Goal: Information Seeking & Learning: Learn about a topic

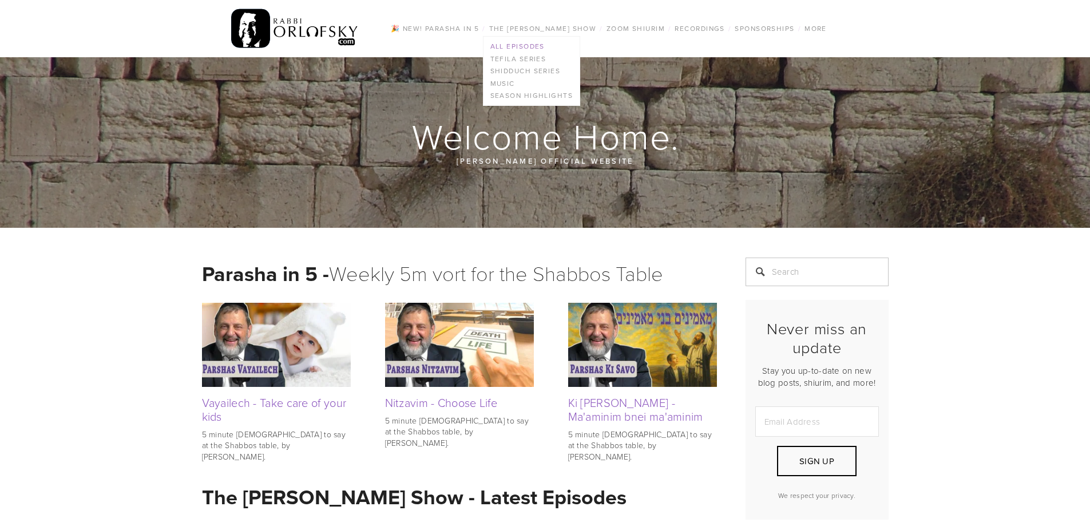
click at [541, 46] on link "All Episodes" at bounding box center [532, 46] width 96 height 13
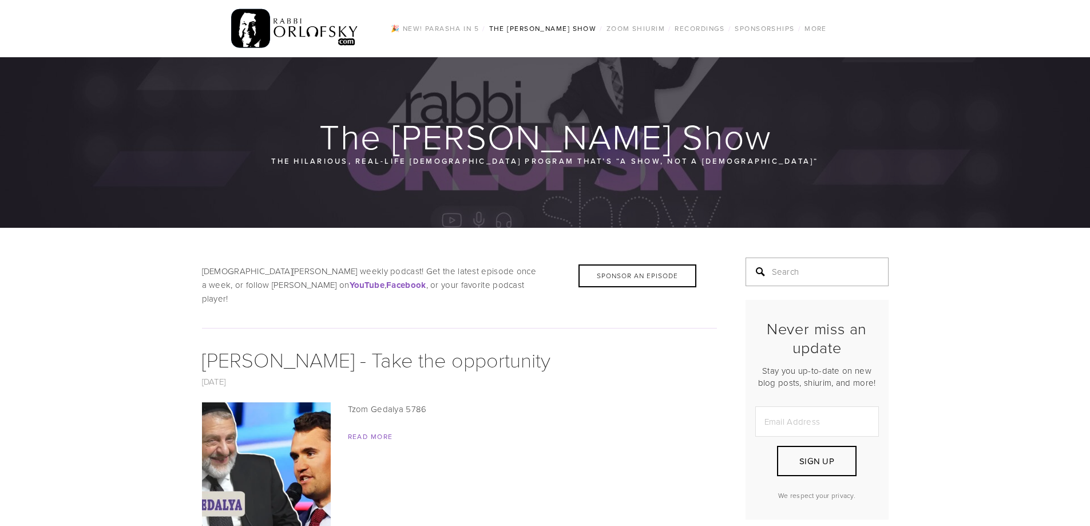
click at [817, 268] on input "Search" at bounding box center [817, 272] width 143 height 29
type input "[DATE]"
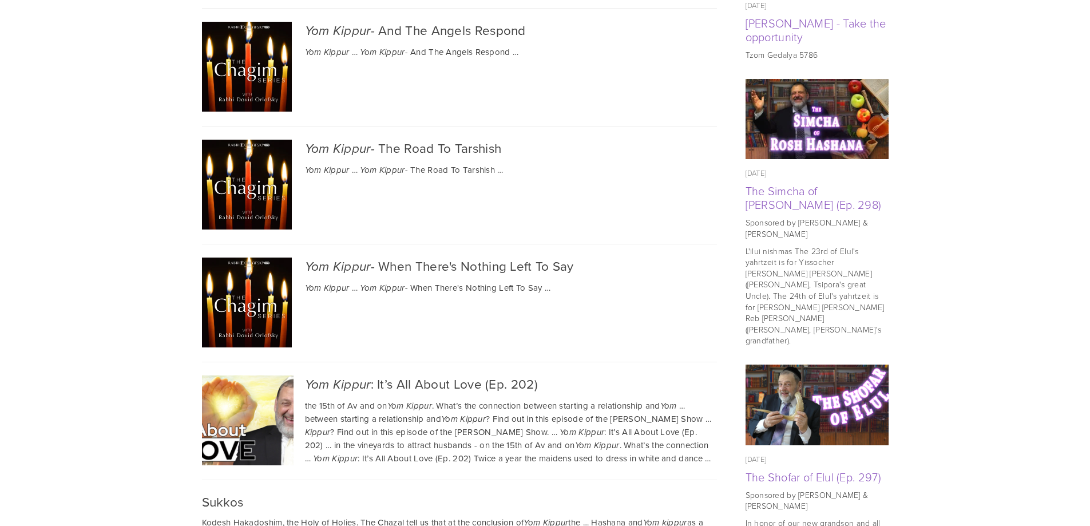
scroll to position [572, 0]
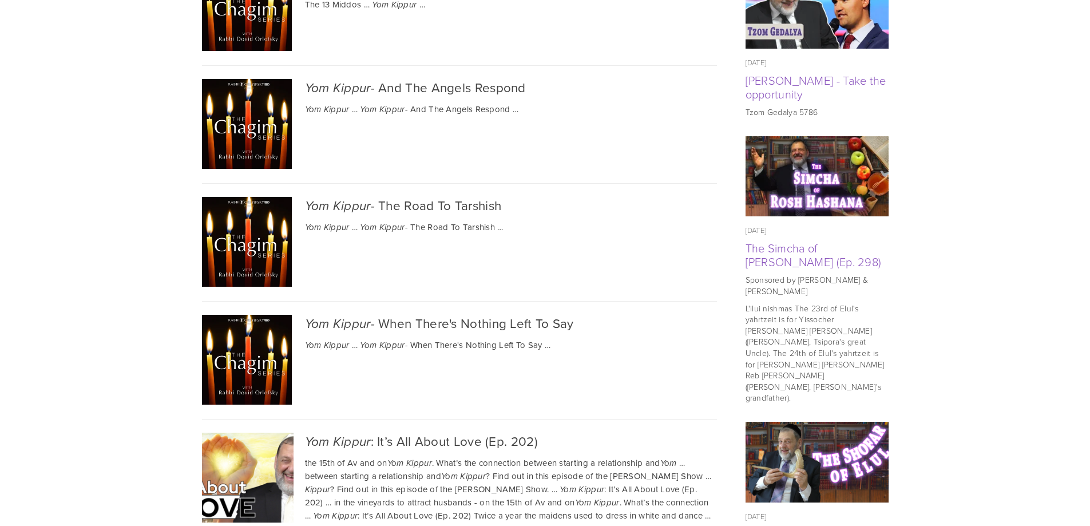
click at [385, 203] on div "[DATE] - The Road To [GEOGRAPHIC_DATA]" at bounding box center [459, 206] width 515 height 18
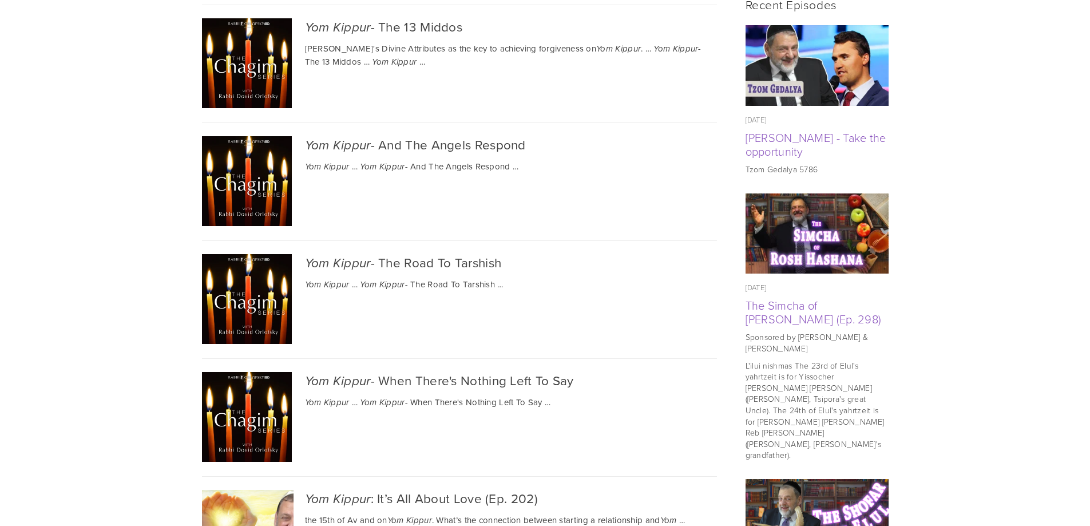
click at [395, 136] on div "[DATE] - And The Angels Respond" at bounding box center [459, 145] width 515 height 18
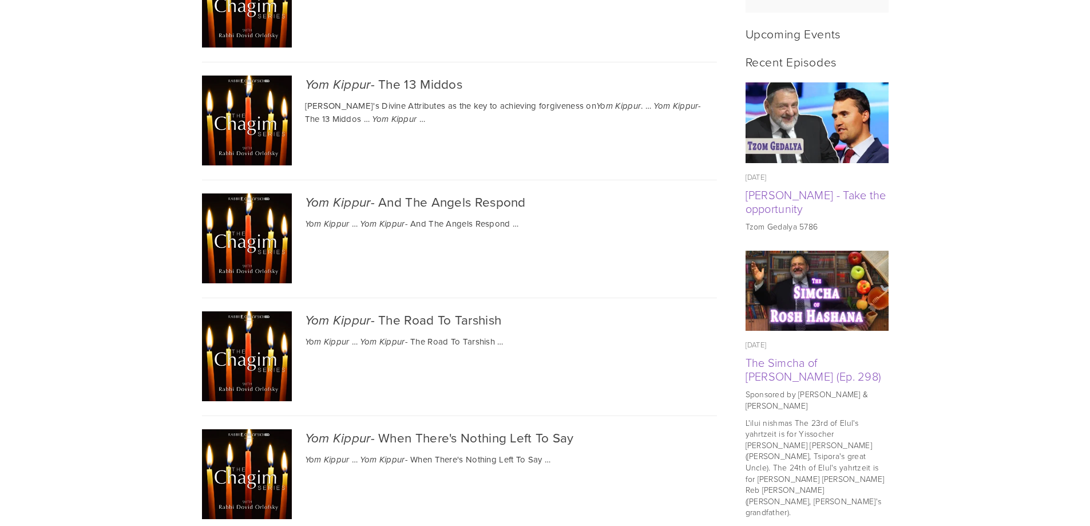
click at [430, 80] on div "[DATE] - The 13 Middos" at bounding box center [459, 85] width 515 height 18
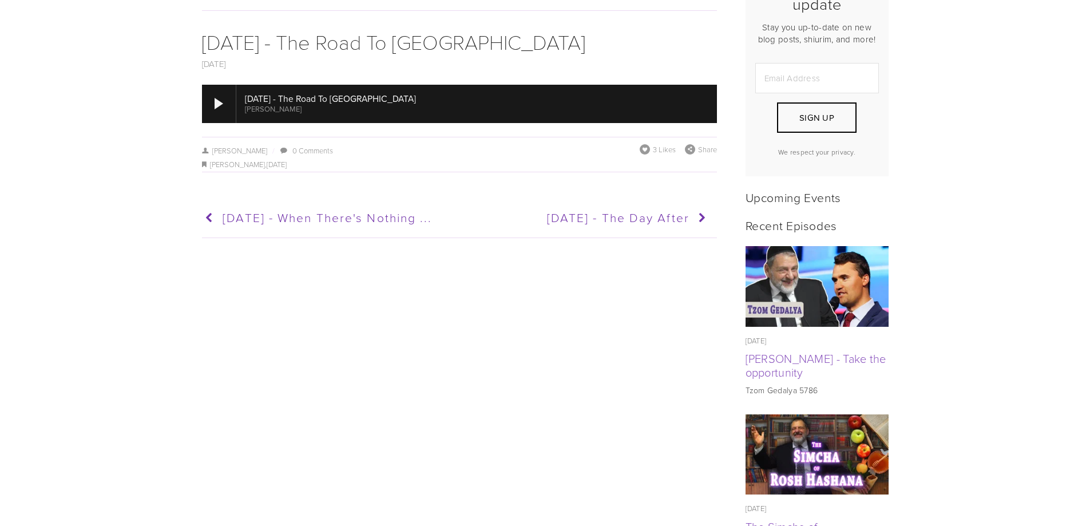
scroll to position [57, 0]
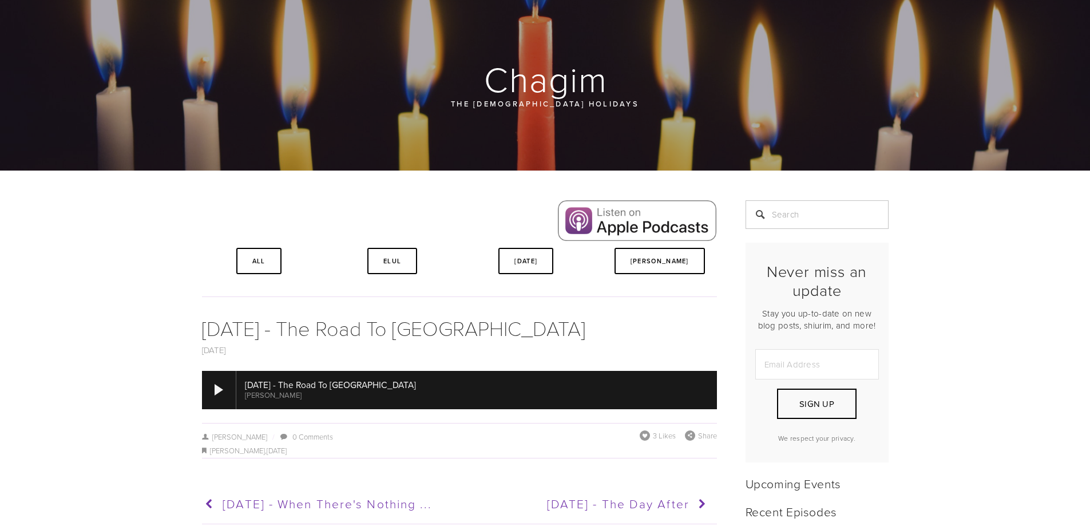
click at [300, 383] on div at bounding box center [476, 390] width 481 height 38
click at [215, 392] on div at bounding box center [219, 389] width 9 height 11
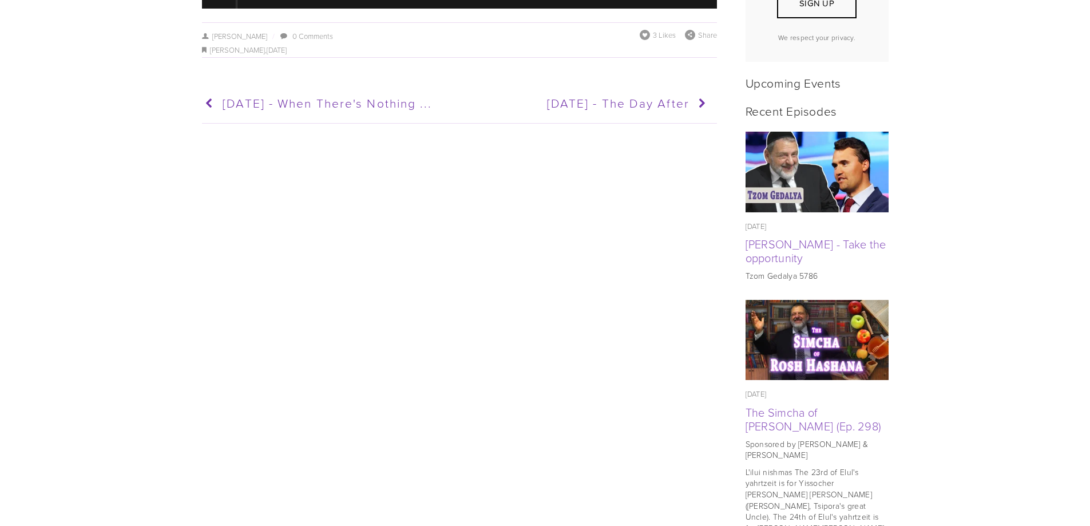
scroll to position [229, 0]
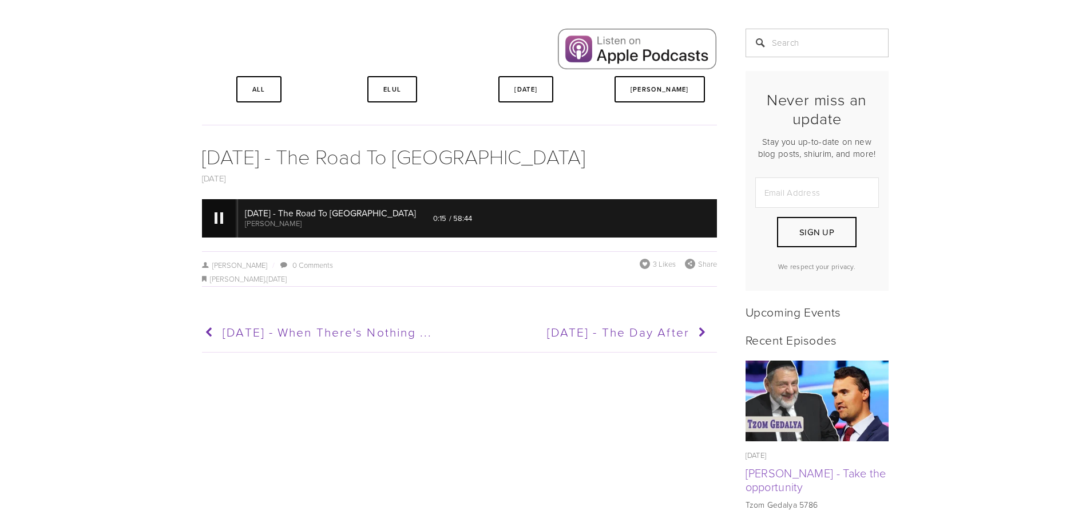
click at [219, 218] on div at bounding box center [219, 217] width 9 height 11
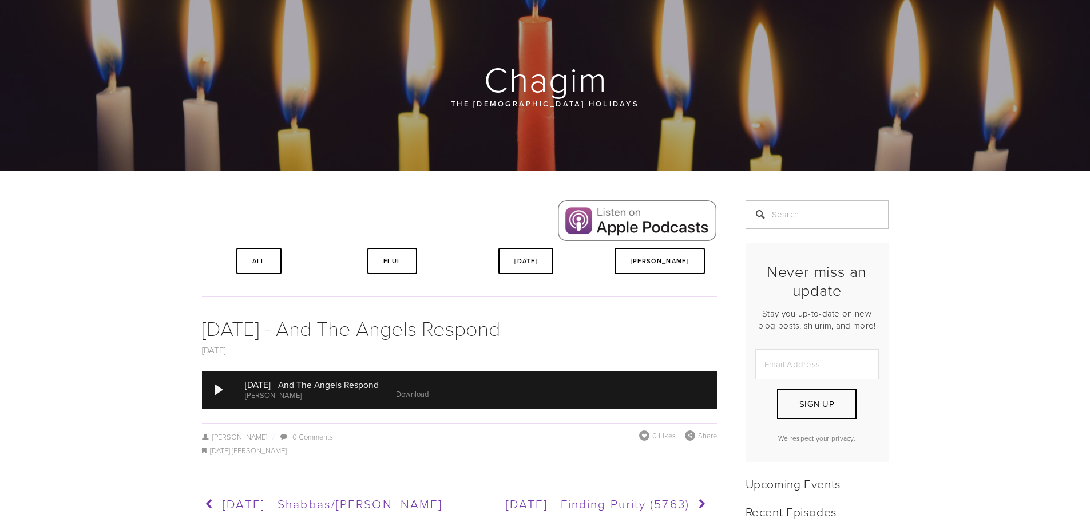
click at [429, 394] on link "Download" at bounding box center [412, 394] width 33 height 10
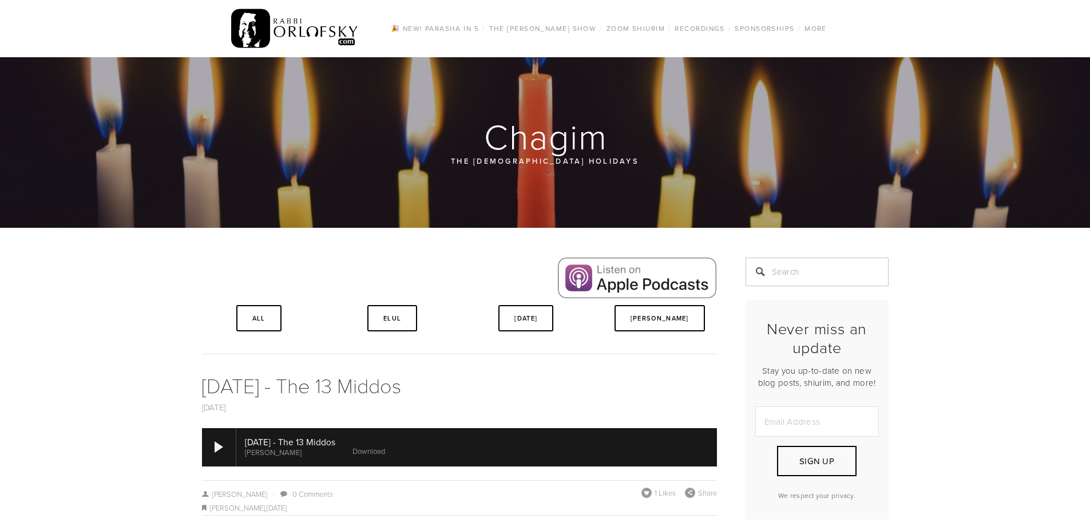
scroll to position [57, 0]
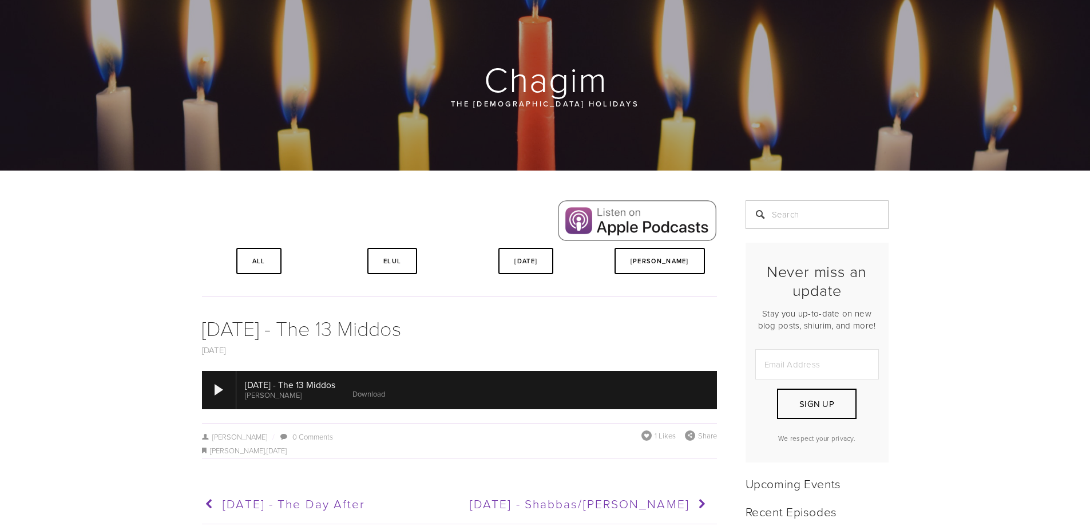
click at [385, 392] on link "Download" at bounding box center [369, 394] width 33 height 10
